Goal: Information Seeking & Learning: Learn about a topic

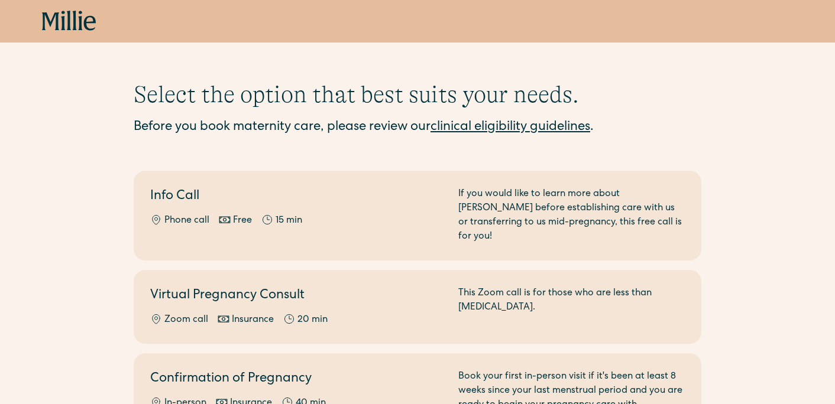
click at [509, 131] on link "clinical eligibility guidelines" at bounding box center [510, 127] width 160 height 13
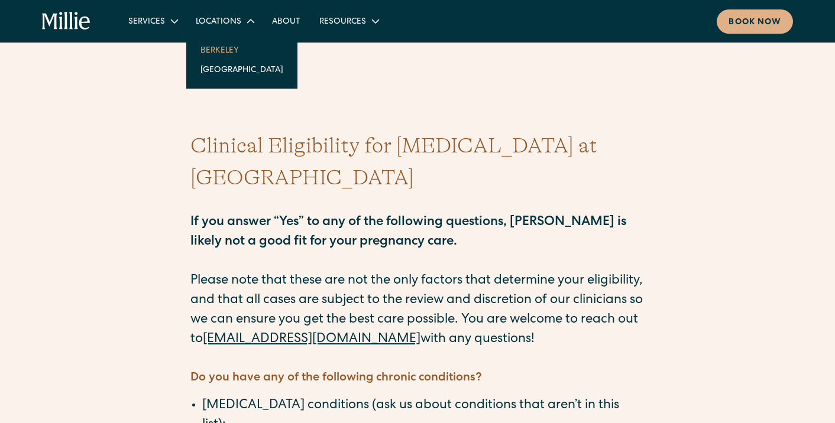
click at [213, 53] on link "Berkeley" at bounding box center [242, 50] width 102 height 20
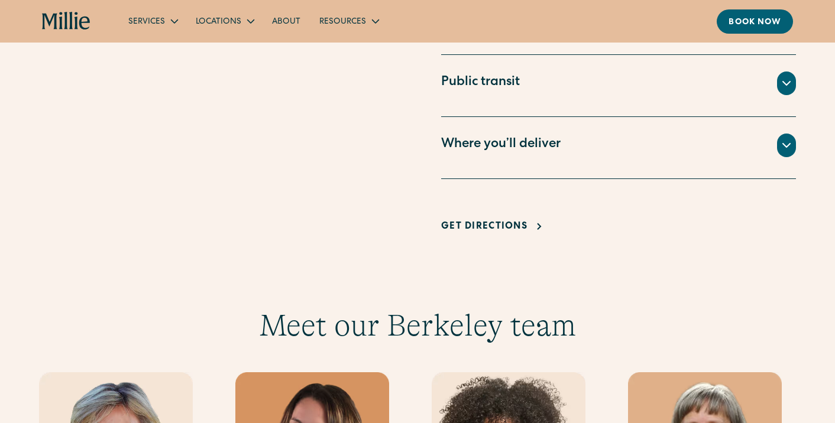
scroll to position [908, 0]
click at [586, 146] on div "Where you’ll deliver" at bounding box center [618, 145] width 355 height 24
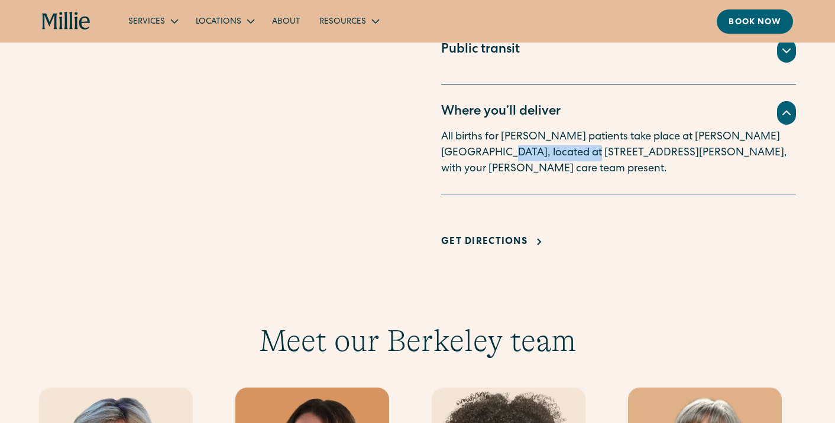
drag, startPoint x: 443, startPoint y: 154, endPoint x: 527, endPoint y: 158, distance: 84.0
click at [527, 158] on p "All births for Millie patients take place at Alta Bates Hospital, located at 24…" at bounding box center [618, 153] width 355 height 48
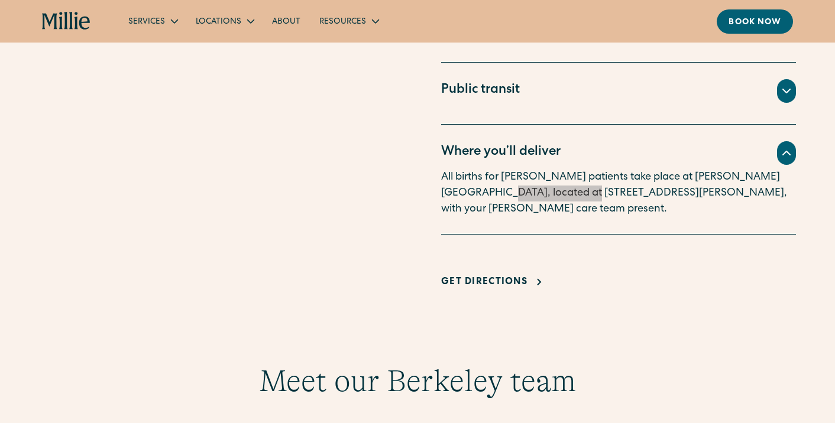
scroll to position [816, 0]
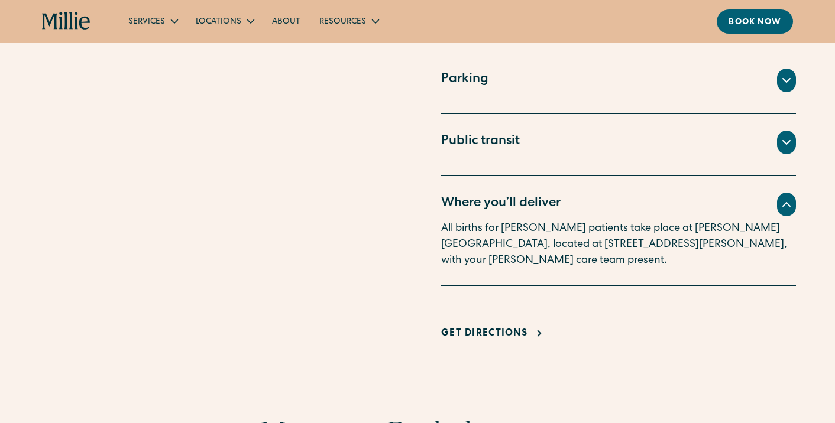
click at [537, 285] on div "Parking The building the Millie Clinic is located in has a paid parking structu…" at bounding box center [618, 197] width 355 height 291
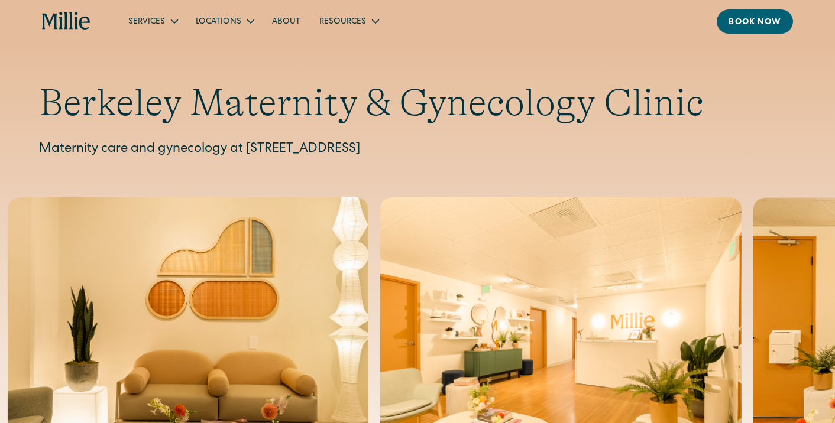
scroll to position [0, 0]
